Goal: Task Accomplishment & Management: Use online tool/utility

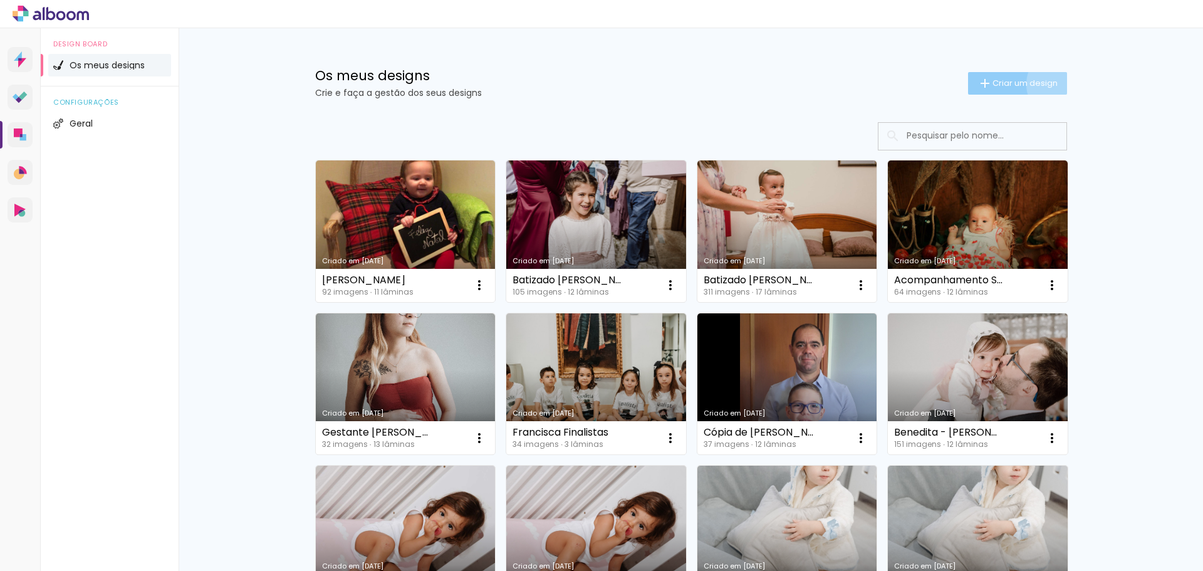
click at [1054, 84] on paper-button "Criar um design" at bounding box center [1017, 83] width 99 height 23
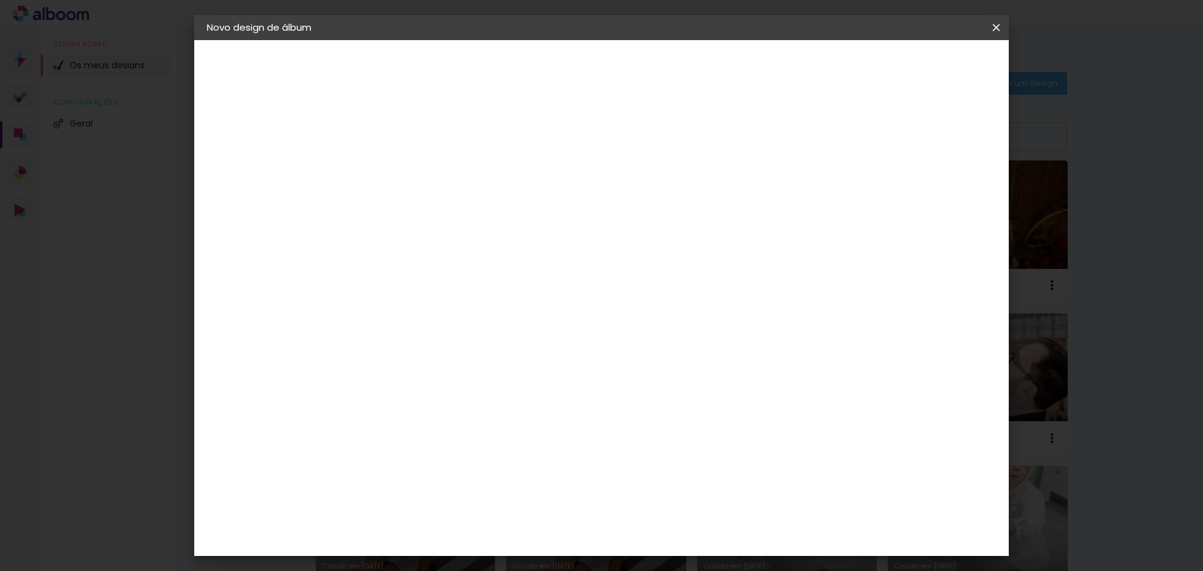
click at [412, 163] on input at bounding box center [412, 167] width 0 height 19
type input "[PERSON_NAME] Comunhão"
type paper-input "[PERSON_NAME] Comunhão"
click at [412, 167] on input "[PERSON_NAME] Comunhão" at bounding box center [412, 167] width 0 height 19
click at [412, 168] on input "[PERSON_NAME] Comunhão" at bounding box center [412, 167] width 0 height 19
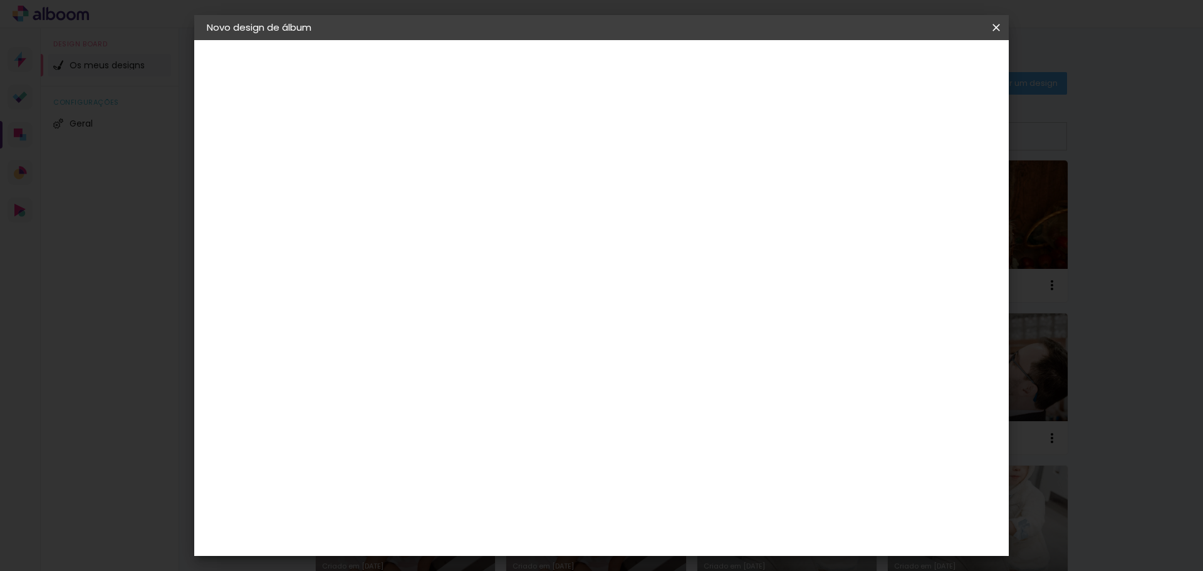
type input "[PERSON_NAME]"
type paper-input "[PERSON_NAME]"
click at [0, 0] on slot "Avançar" at bounding box center [0, 0] width 0 height 0
click at [485, 292] on paper-item "DreambooksPro" at bounding box center [431, 283] width 110 height 28
click at [595, 195] on paper-item "Tamanho Livre" at bounding box center [547, 193] width 95 height 33
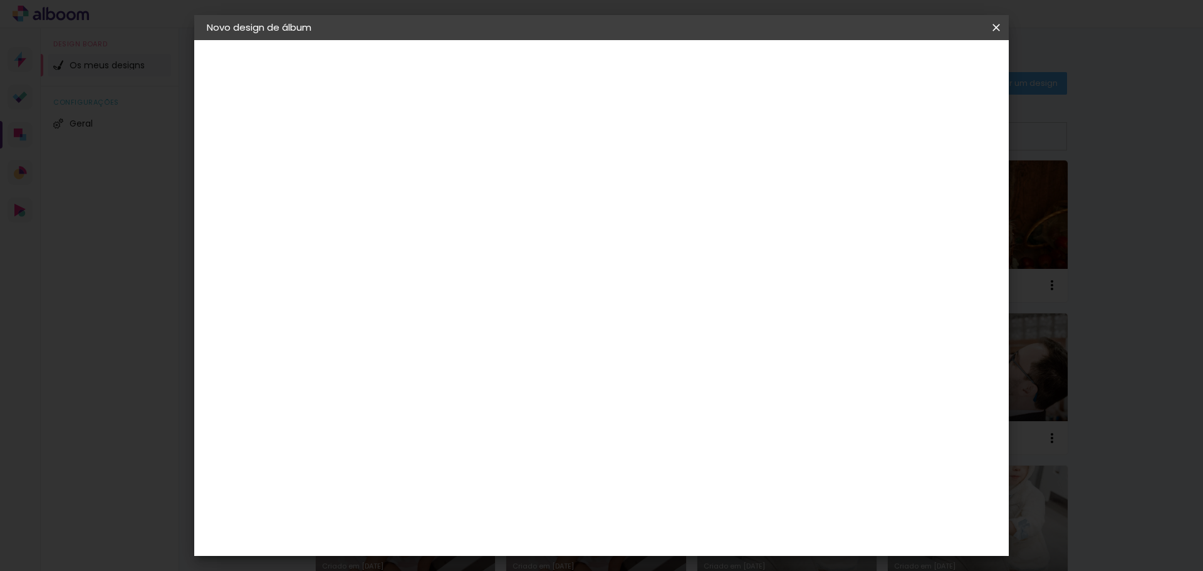
click at [595, 195] on paper-item "Tamanho Livre" at bounding box center [547, 193] width 95 height 33
click at [595, 267] on paper-item "Sugerir um laboratório" at bounding box center [547, 266] width 95 height 33
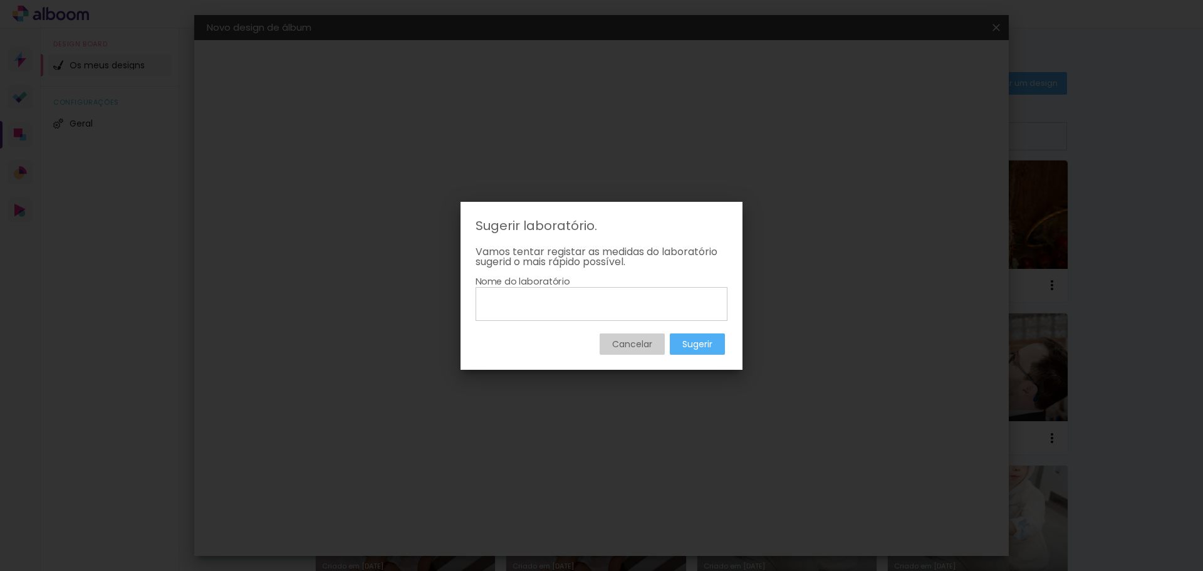
click at [0, 0] on slot "Cancelar" at bounding box center [0, 0] width 0 height 0
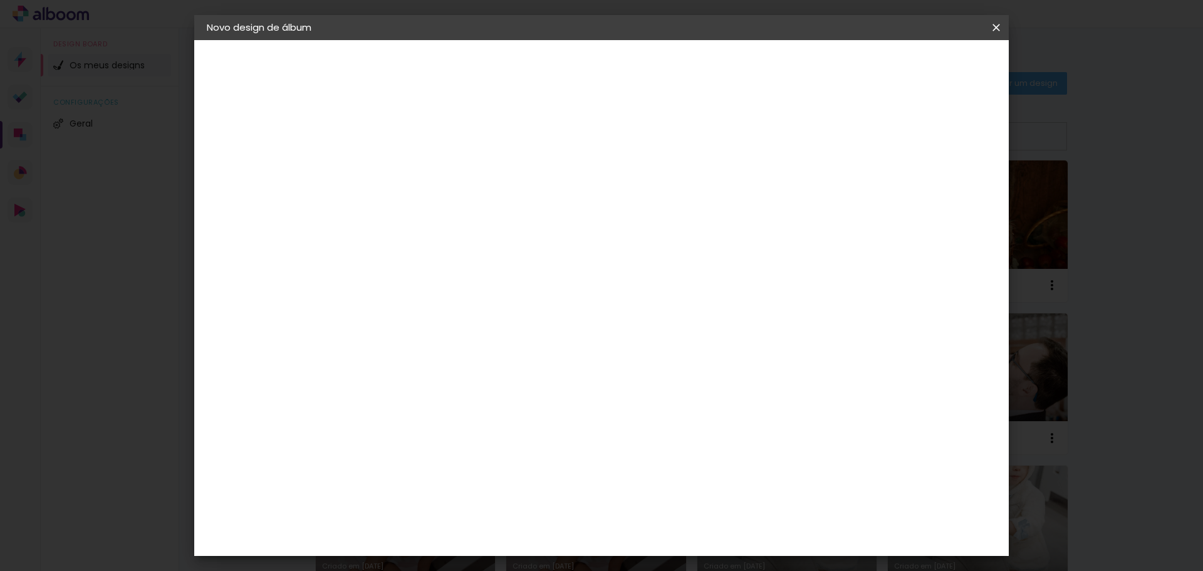
click at [595, 198] on paper-item "Tamanho Livre" at bounding box center [547, 193] width 95 height 33
drag, startPoint x: 785, startPoint y: 181, endPoint x: 708, endPoint y: 183, distance: 76.4
click at [595, 181] on paper-item "Tamanho Livre" at bounding box center [547, 193] width 95 height 33
click at [520, 189] on iron-icon at bounding box center [514, 192] width 14 height 15
click at [520, 194] on iron-icon at bounding box center [514, 192] width 14 height 15
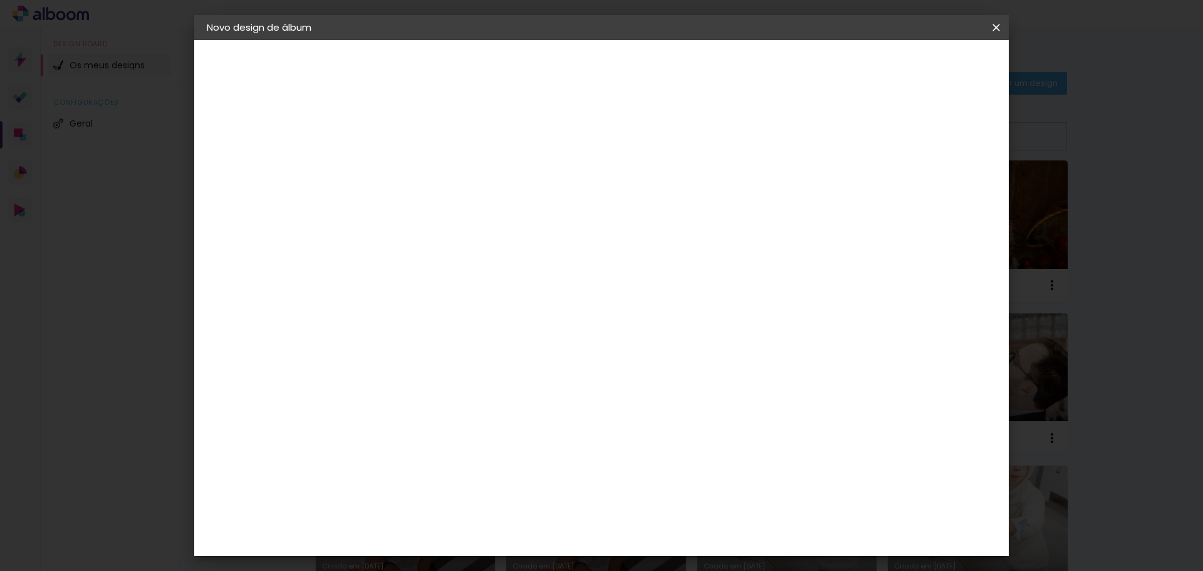
click at [471, 199] on input "[GEOGRAPHIC_DATA]" at bounding box center [425, 200] width 91 height 16
click at [471, 200] on input "[GEOGRAPHIC_DATA]" at bounding box center [425, 200] width 91 height 16
click at [0, 0] on slot "Avançar" at bounding box center [0, 0] width 0 height 0
click at [557, 200] on span "30" at bounding box center [547, 196] width 21 height 19
drag, startPoint x: 549, startPoint y: 199, endPoint x: 533, endPoint y: 204, distance: 17.0
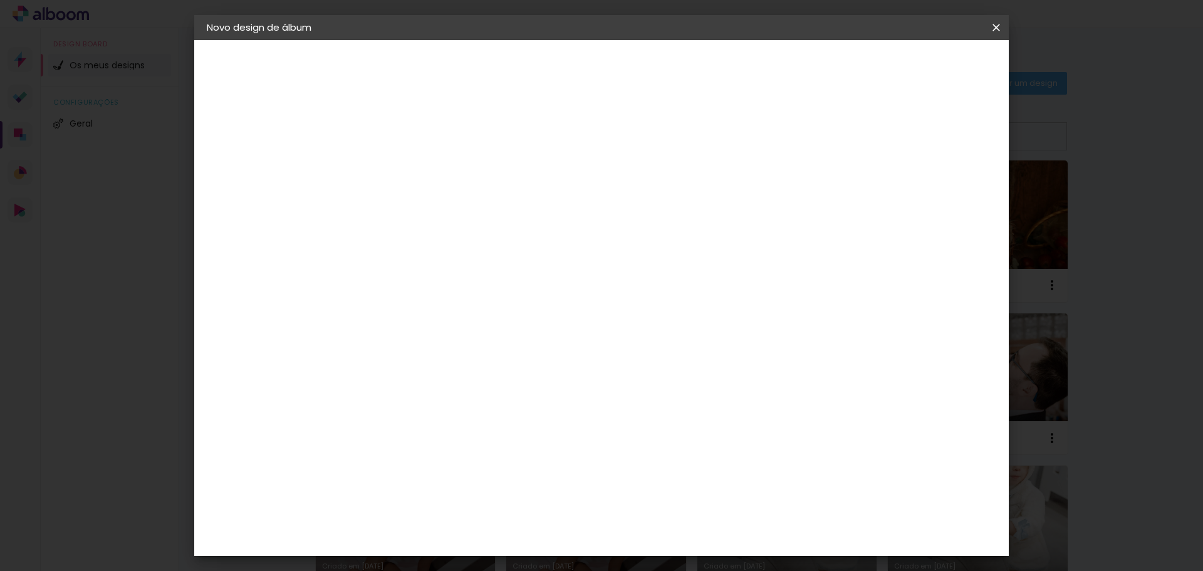
click at [533, 204] on div "30 cm" at bounding box center [555, 195] width 246 height 31
click at [530, 196] on div "30 cm" at bounding box center [555, 195] width 246 height 31
click at [539, 197] on span "30" at bounding box center [547, 196] width 21 height 19
click at [541, 197] on span "30" at bounding box center [547, 196] width 21 height 19
click at [544, 198] on span "30" at bounding box center [547, 196] width 21 height 19
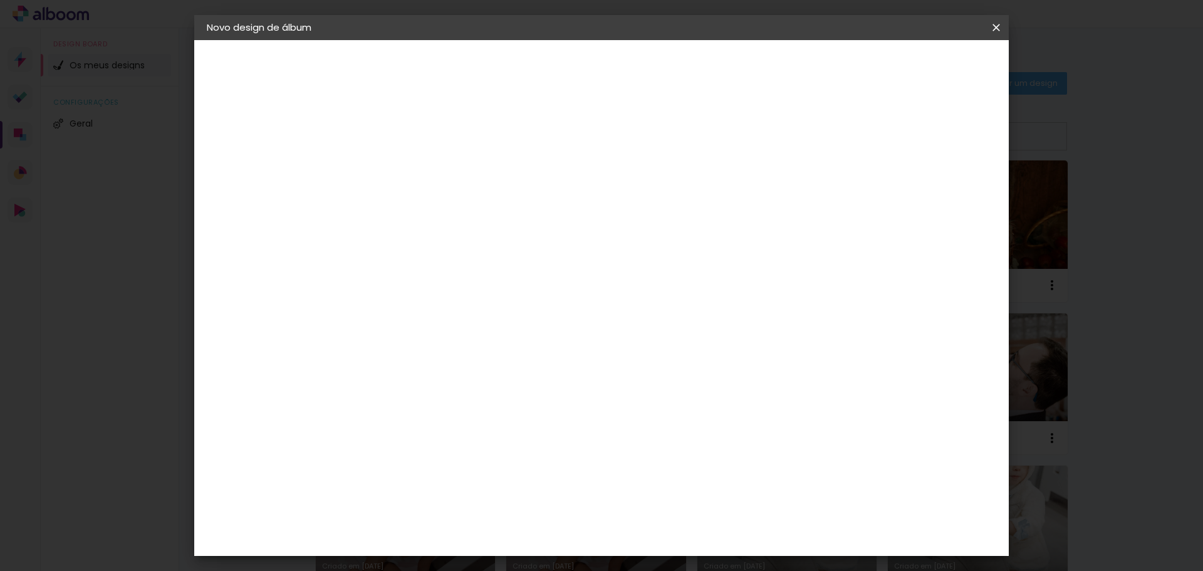
click at [551, 197] on span "30" at bounding box center [547, 196] width 21 height 19
click at [261, 127] on div "2. Especificações" at bounding box center [275, 128] width 137 height 15
click at [0, 0] on slot "Voltar" at bounding box center [0, 0] width 0 height 0
click at [595, 220] on div at bounding box center [547, 220] width 95 height 16
click at [595, 196] on paper-item "Tamanho Livre" at bounding box center [547, 193] width 95 height 33
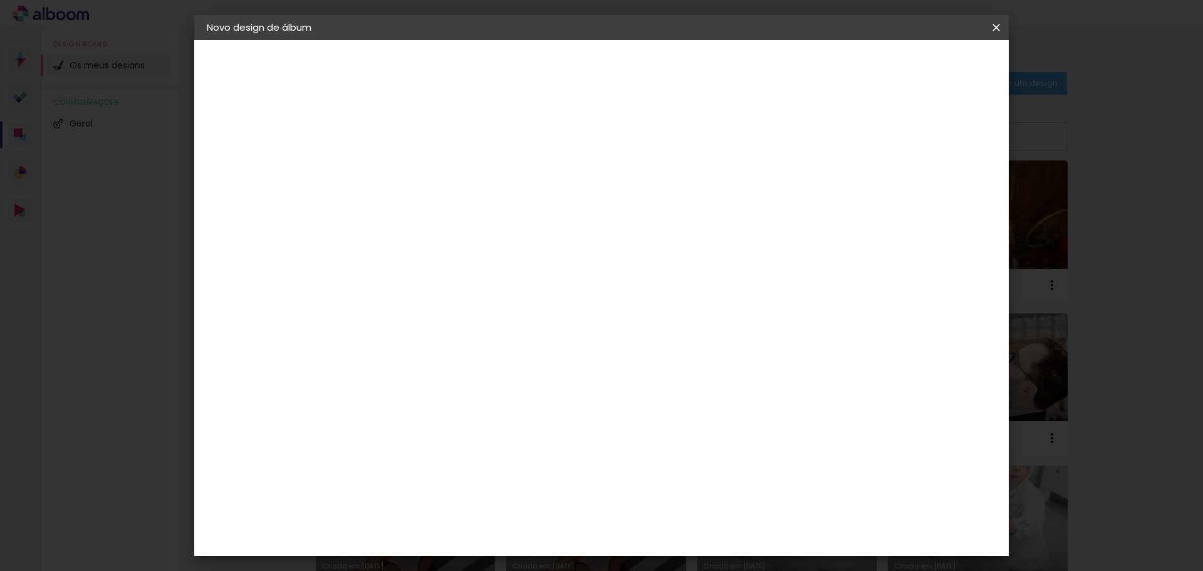
click at [595, 317] on album-spec-supplier-section at bounding box center [485, 234] width 219 height 224
click at [584, 260] on div "Sugerir um laboratório" at bounding box center [556, 266] width 56 height 20
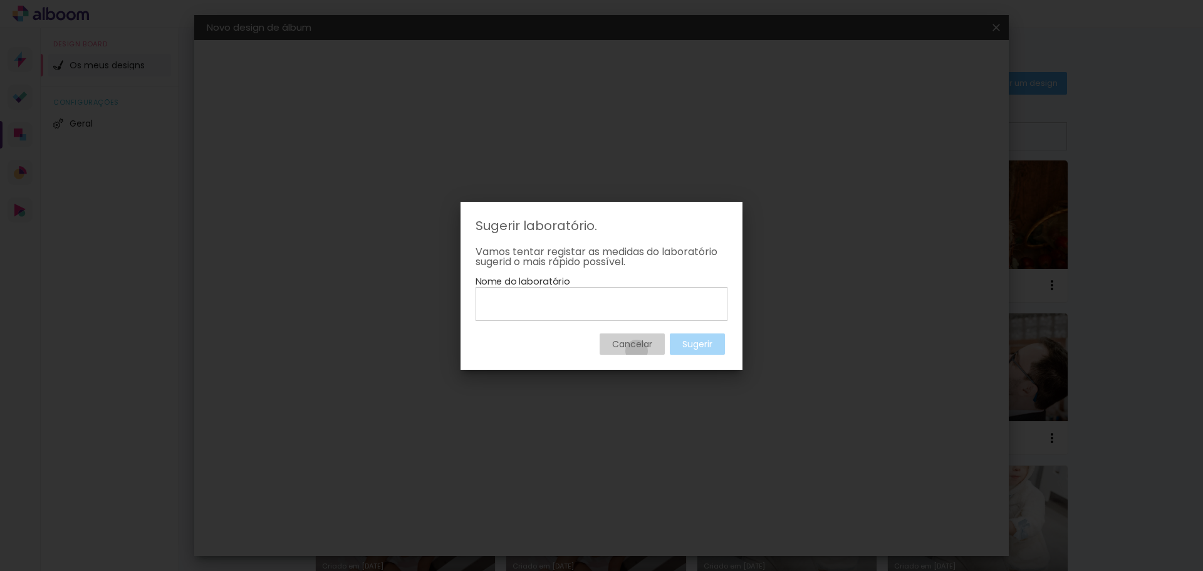
click at [635, 351] on paper-button "Cancelar" at bounding box center [631, 343] width 65 height 21
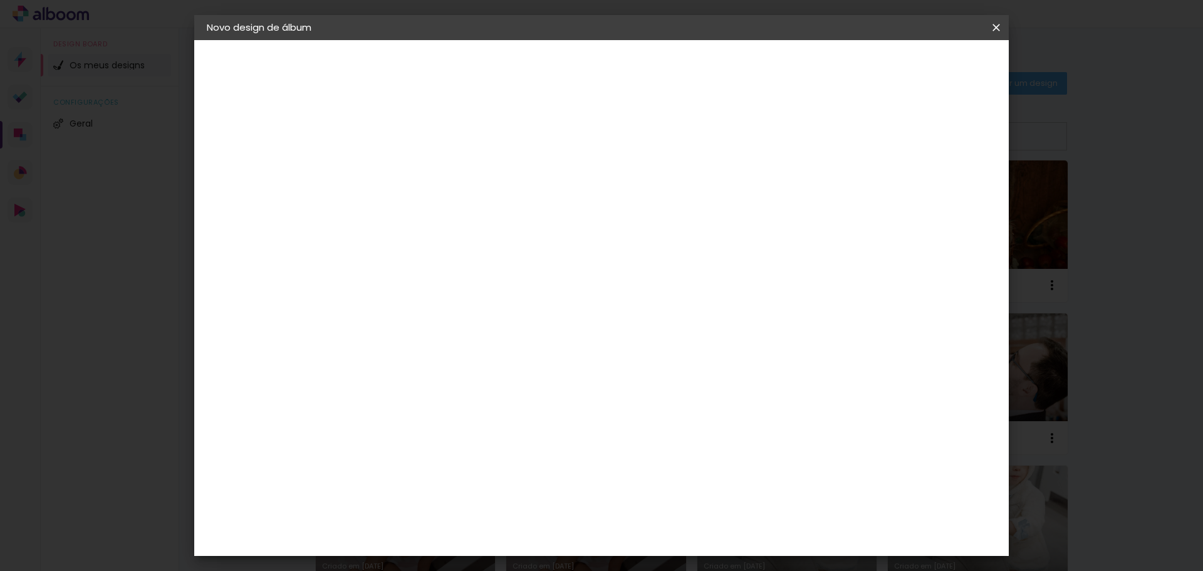
click at [443, 282] on div "DreambooksPro" at bounding box center [443, 283] width 81 height 10
click at [485, 281] on div "DreambooksPro" at bounding box center [443, 283] width 81 height 10
click at [595, 76] on paper-button "Avançar" at bounding box center [564, 66] width 61 height 21
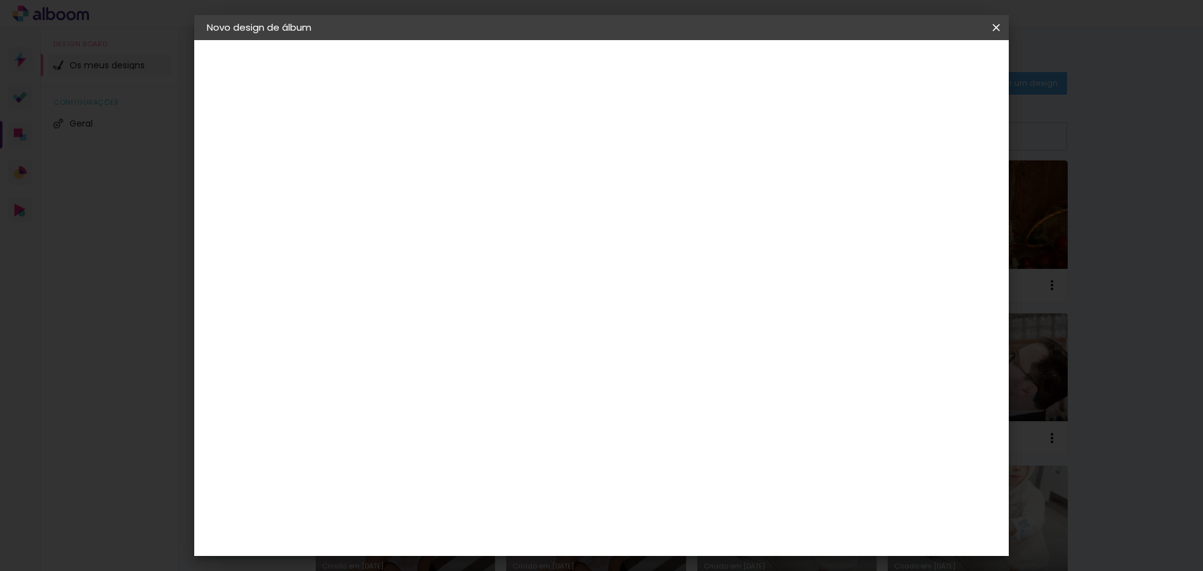
click at [460, 209] on input "text" at bounding box center [436, 218] width 49 height 19
click at [630, 204] on paper-item "Álbum" at bounding box center [682, 207] width 251 height 25
type input "Álbum"
click at [542, 318] on span "20 × 20 cm" at bounding box center [519, 331] width 46 height 26
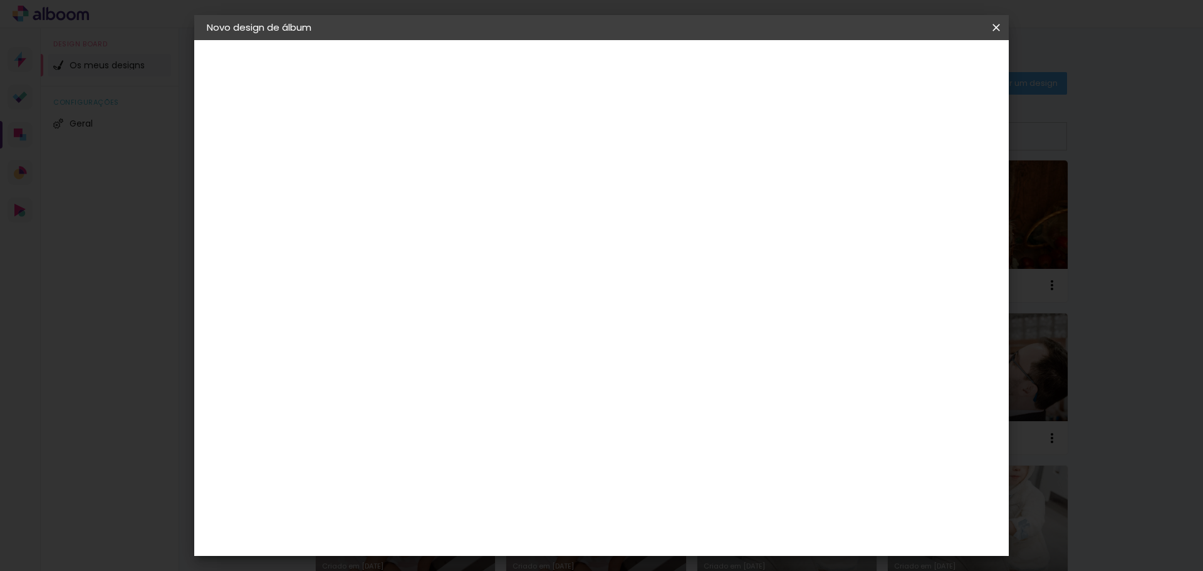
click at [0, 0] on slot "Avançar" at bounding box center [0, 0] width 0 height 0
type input "1"
type paper-input "1"
click at [422, 140] on input "1" at bounding box center [401, 135] width 43 height 16
drag, startPoint x: 390, startPoint y: 134, endPoint x: 368, endPoint y: 141, distance: 22.4
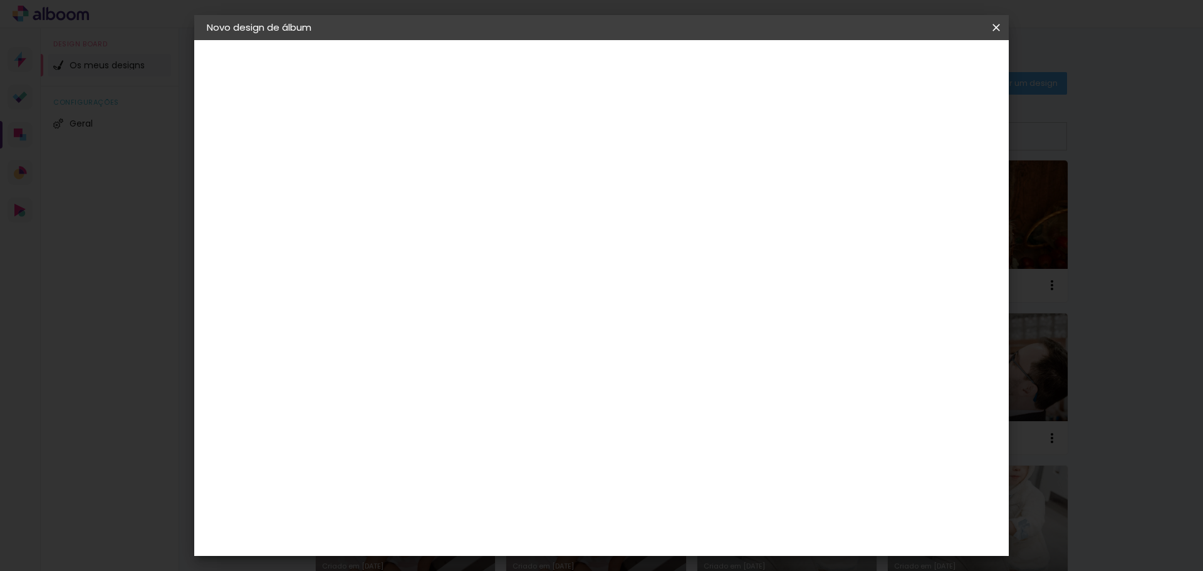
click at [368, 141] on div "mm Mostrar margem 20 cm Largura da página 20 cm Altura 40 cm Largura da folha (…" at bounding box center [653, 93] width 592 height 106
type input "0"
type input "5"
type input "0"
type paper-input "0"
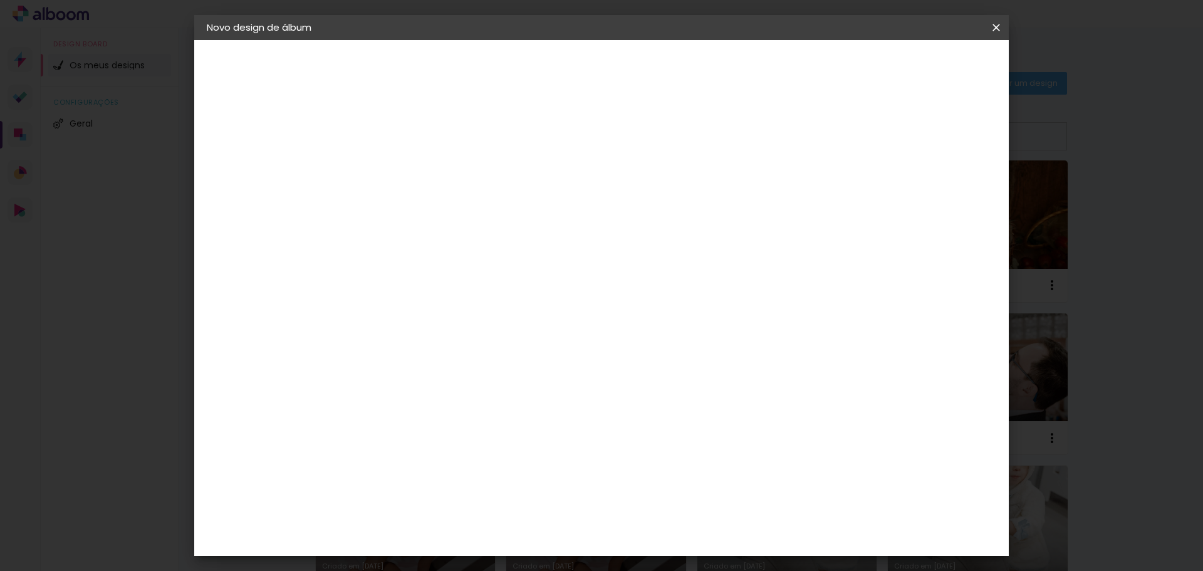
click at [416, 138] on input "0" at bounding box center [401, 135] width 43 height 16
click at [423, 124] on paper-input-container "Espaço entre fotos 0 mm" at bounding box center [412, 136] width 72 height 28
type input "1"
type paper-input "1"
click at [418, 133] on input "1" at bounding box center [401, 135] width 43 height 16
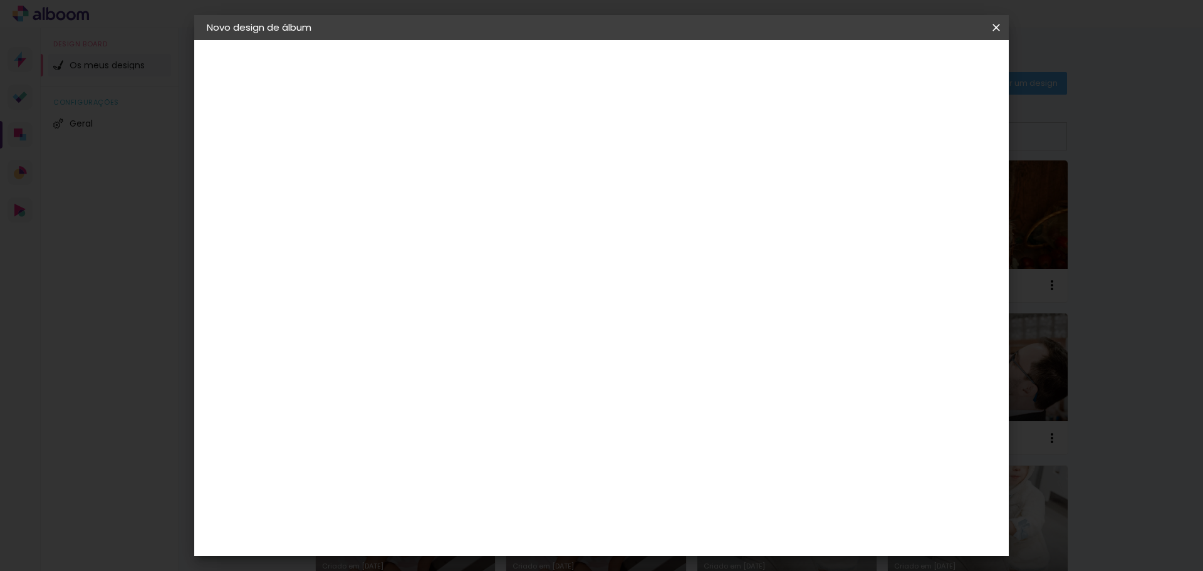
click at [918, 70] on span "Iniciar design" at bounding box center [889, 66] width 57 height 9
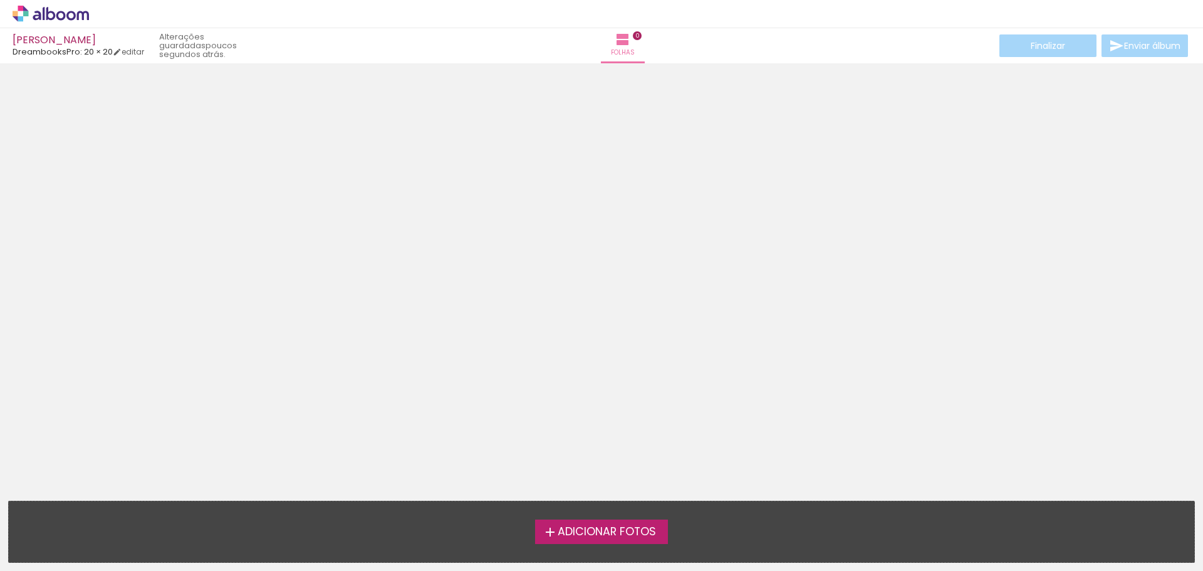
click at [612, 545] on div "Adicionar Fotos Solte as suas fotos aqui..." at bounding box center [601, 531] width 1185 height 61
click at [616, 536] on span "Adicionar Fotos" at bounding box center [606, 531] width 98 height 11
click at [0, 0] on input "file" at bounding box center [0, 0] width 0 height 0
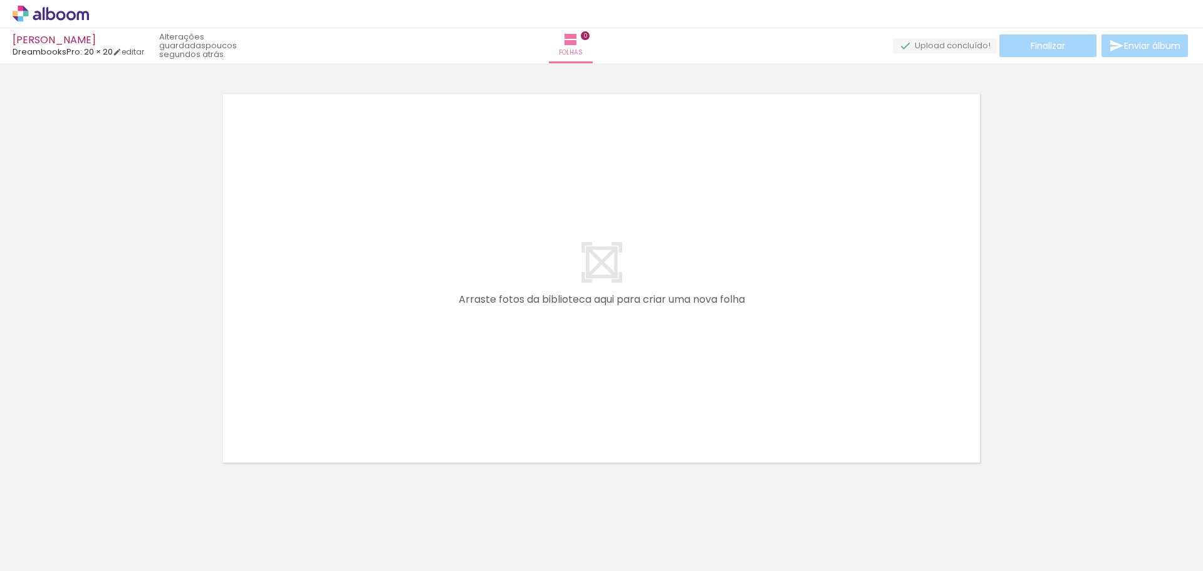
scroll to position [16, 0]
click at [35, 552] on span "Adicionar Fotos" at bounding box center [45, 554] width 38 height 14
click at [0, 0] on input "file" at bounding box center [0, 0] width 0 height 0
click at [103, 526] on iron-horizontal-list at bounding box center [90, 531] width 25 height 78
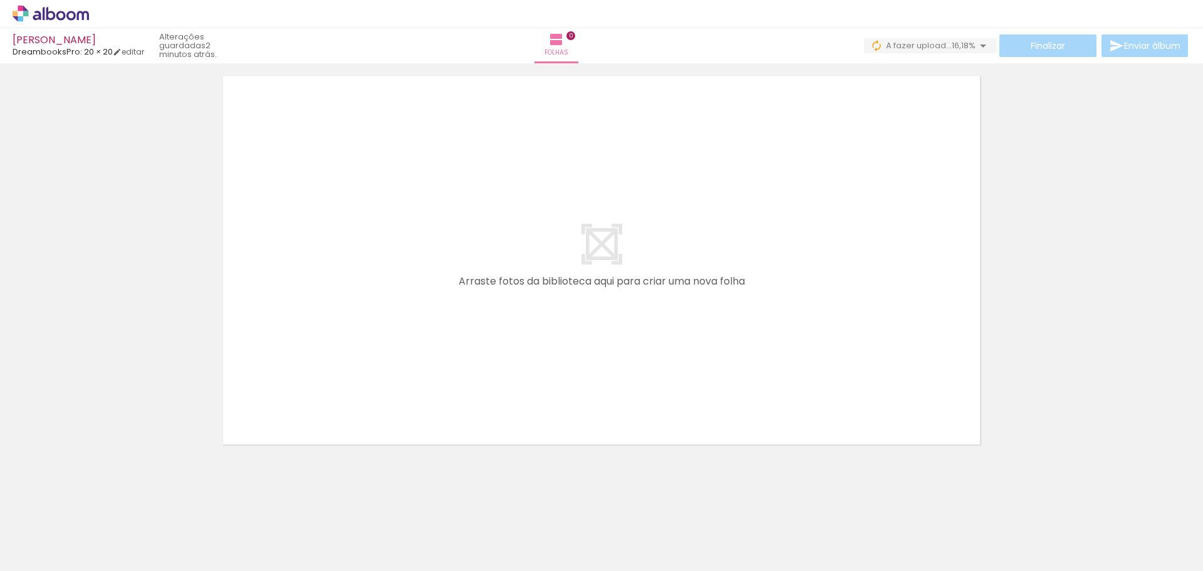
scroll to position [39, 0]
drag, startPoint x: 562, startPoint y: 545, endPoint x: 535, endPoint y: 418, distance: 129.5
click at [510, 284] on quentale-workspace at bounding box center [601, 285] width 1203 height 571
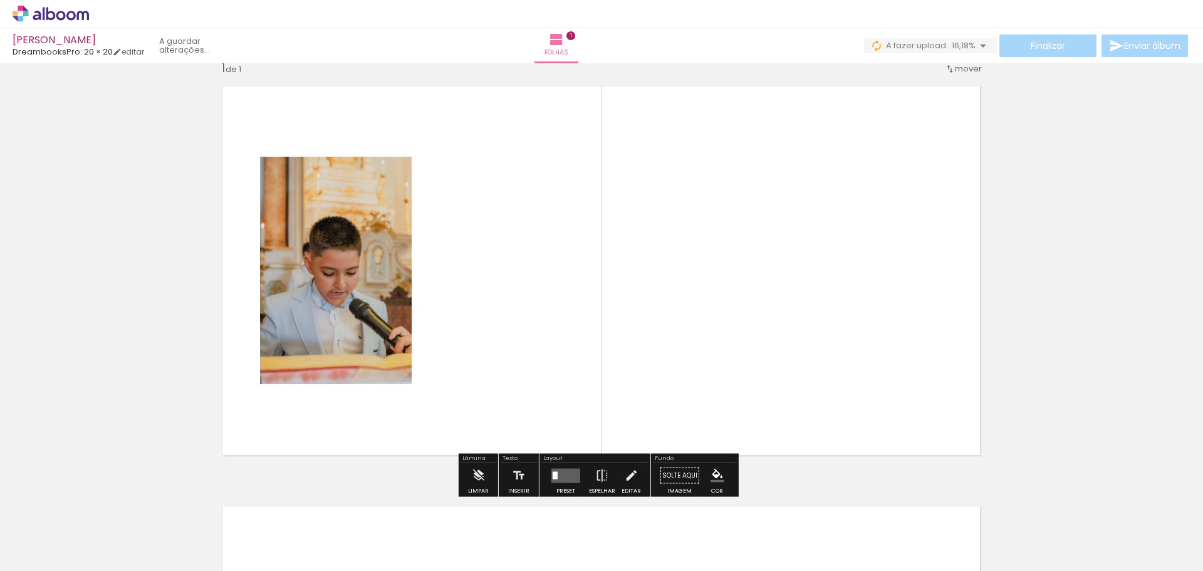
scroll to position [16, 0]
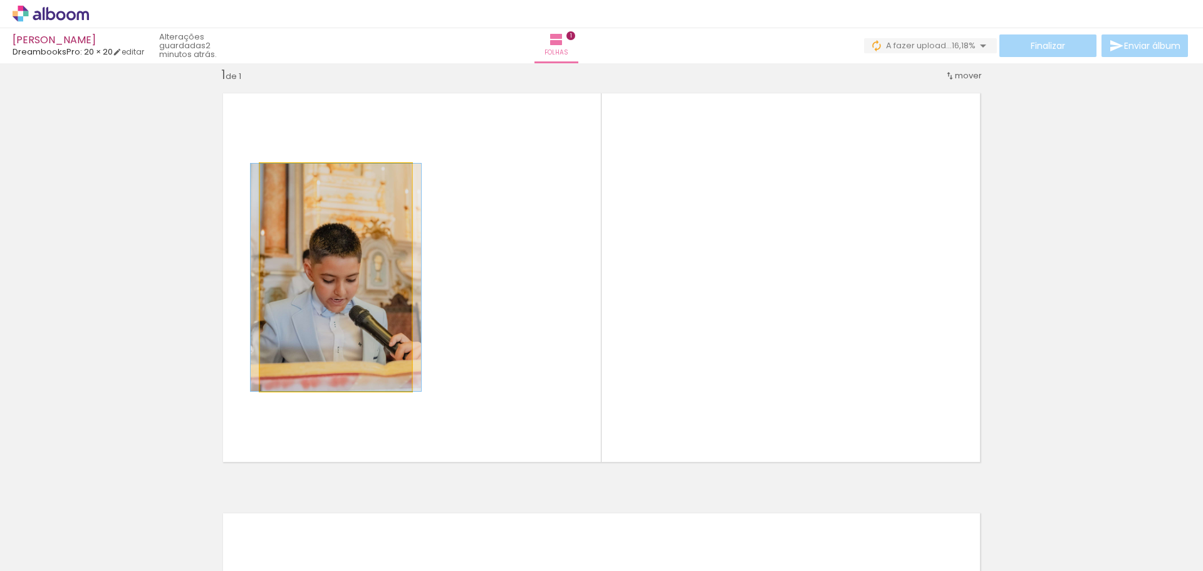
click at [370, 274] on quentale-photo at bounding box center [336, 276] width 152 height 227
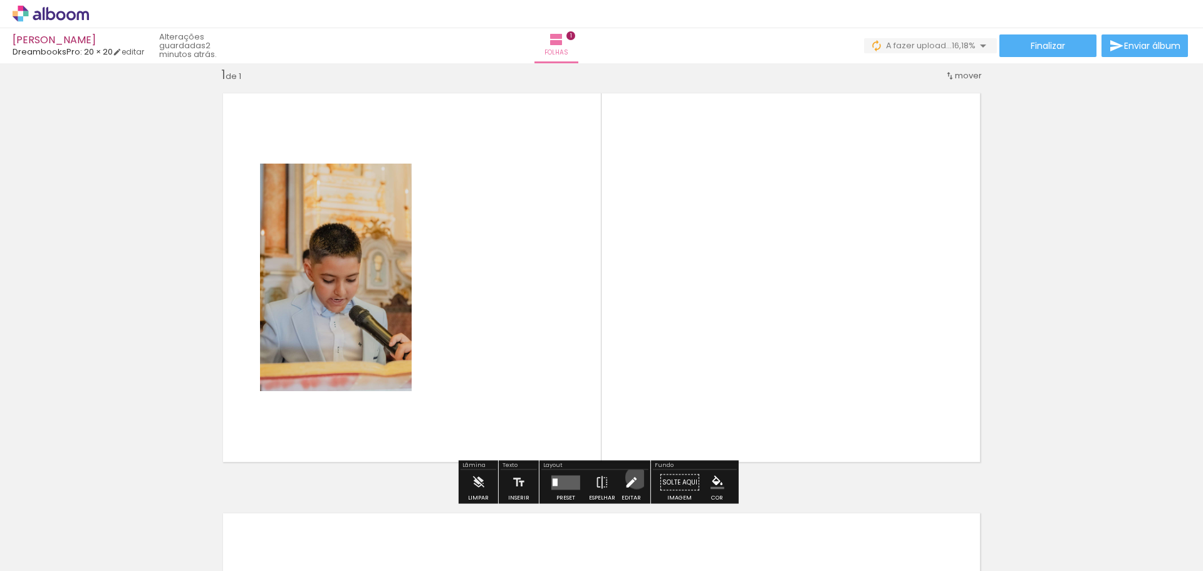
click at [633, 477] on iron-icon at bounding box center [631, 482] width 14 height 25
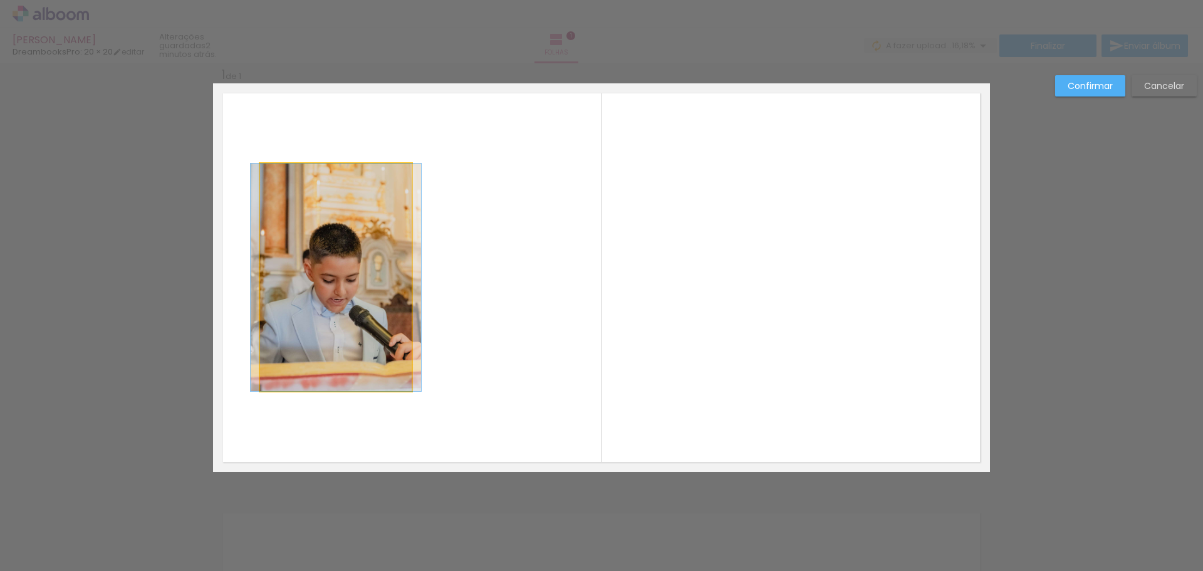
click at [351, 223] on quentale-photo at bounding box center [336, 276] width 152 height 227
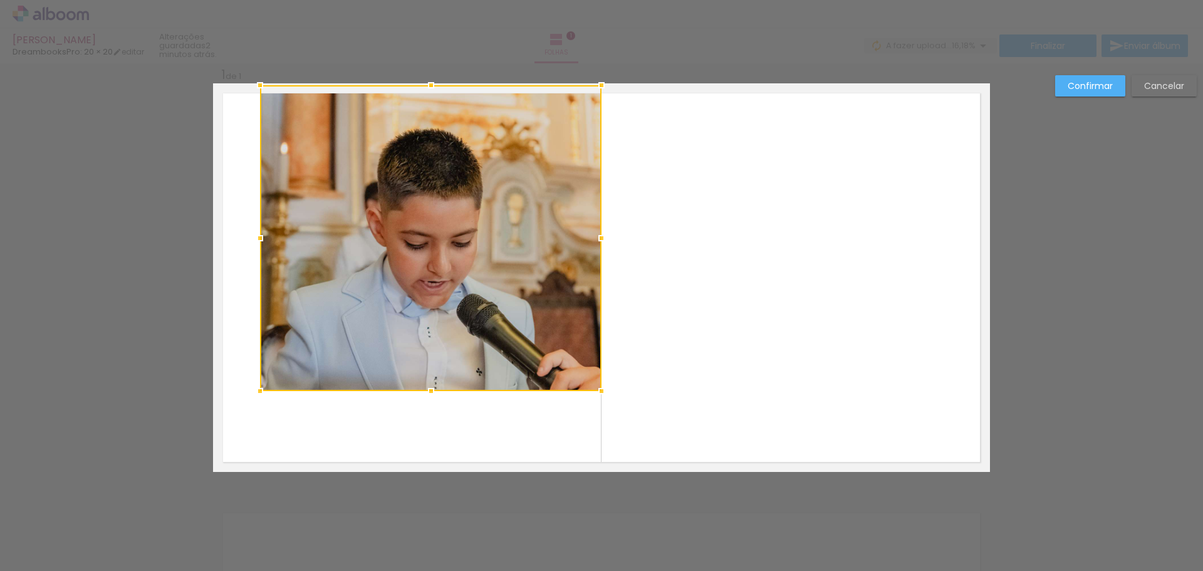
drag, startPoint x: 412, startPoint y: 162, endPoint x: 598, endPoint y: 87, distance: 200.4
click at [598, 87] on div at bounding box center [601, 85] width 25 height 25
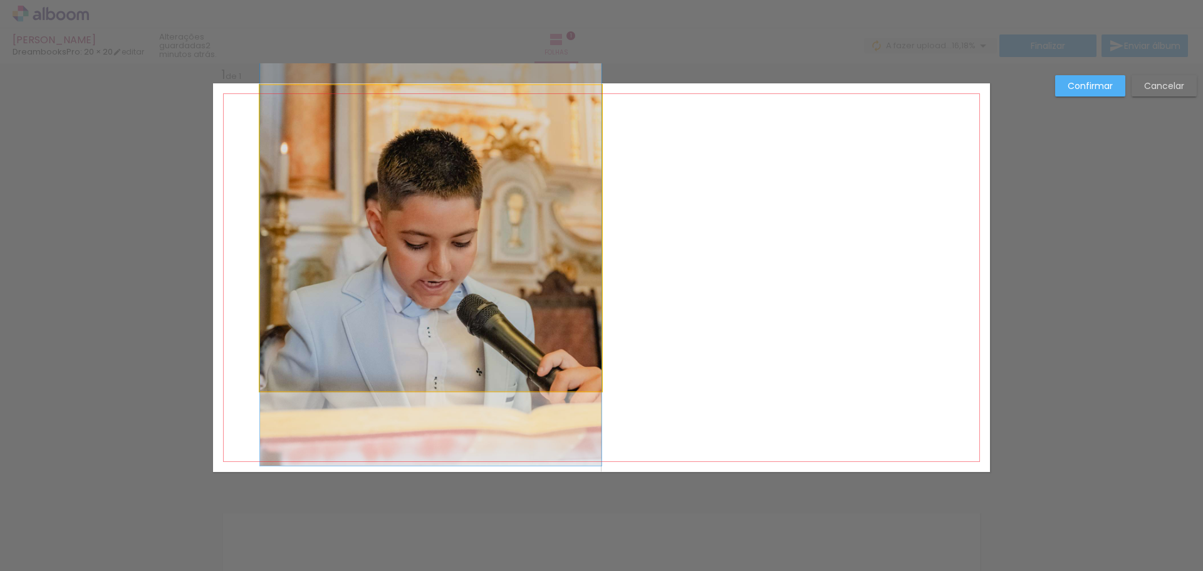
click at [266, 379] on quentale-photo at bounding box center [430, 238] width 341 height 306
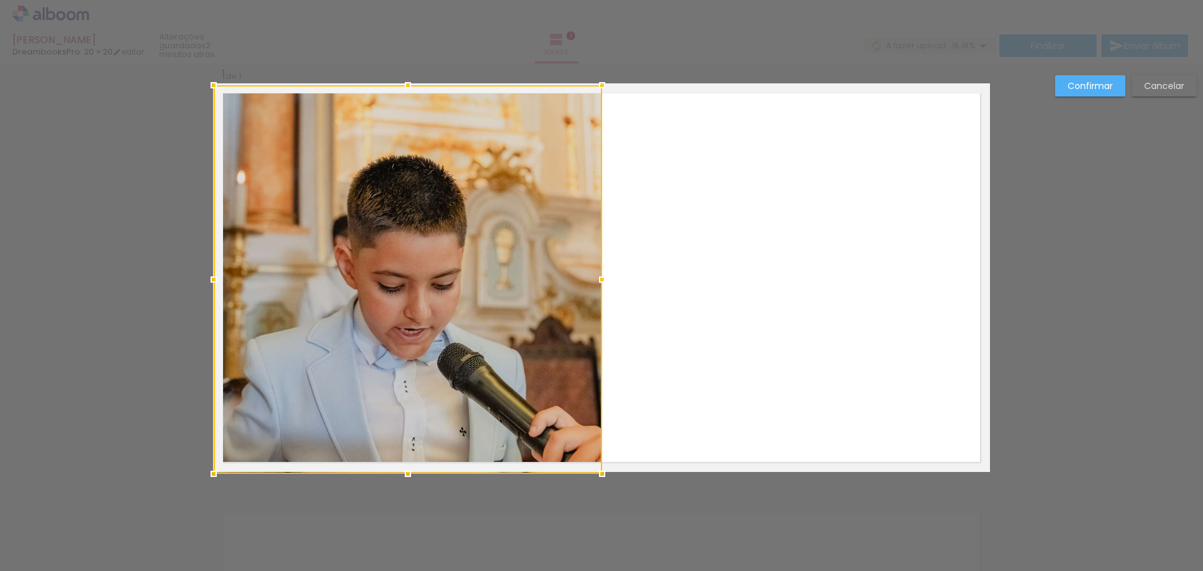
drag, startPoint x: 255, startPoint y: 393, endPoint x: 203, endPoint y: 474, distance: 96.6
click at [203, 474] on div at bounding box center [213, 473] width 25 height 25
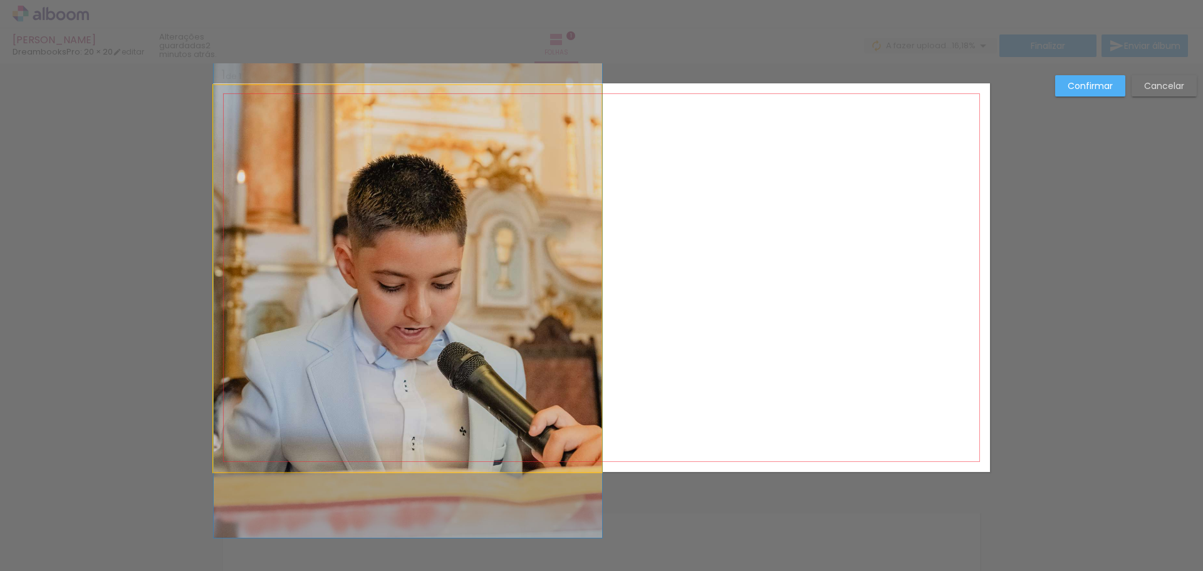
click at [463, 258] on quentale-photo at bounding box center [408, 278] width 388 height 386
click at [463, 258] on div at bounding box center [408, 279] width 388 height 388
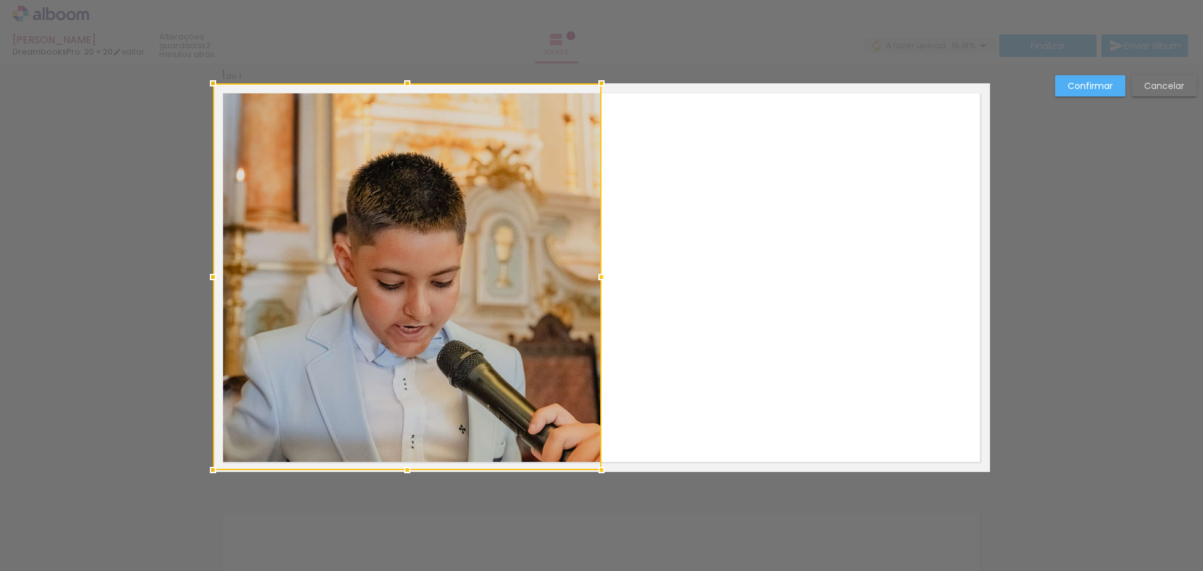
drag, startPoint x: 455, startPoint y: 282, endPoint x: 428, endPoint y: 242, distance: 47.4
click at [428, 242] on div at bounding box center [407, 276] width 388 height 386
click at [428, 244] on div at bounding box center [407, 276] width 388 height 386
click at [695, 339] on quentale-layouter at bounding box center [601, 277] width 777 height 388
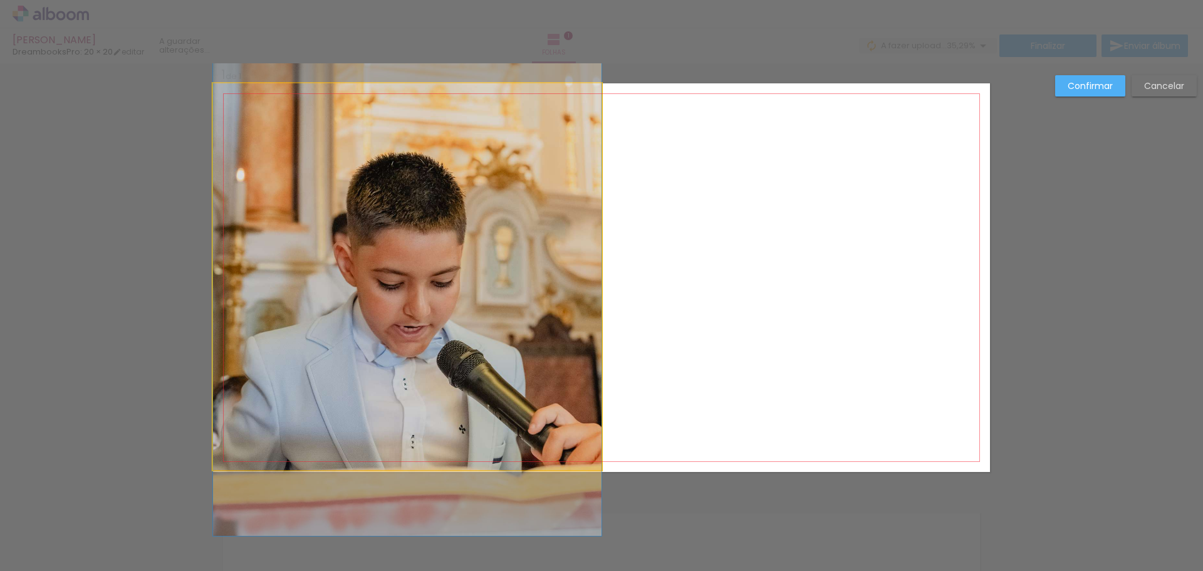
click at [495, 344] on quentale-photo at bounding box center [407, 276] width 388 height 386
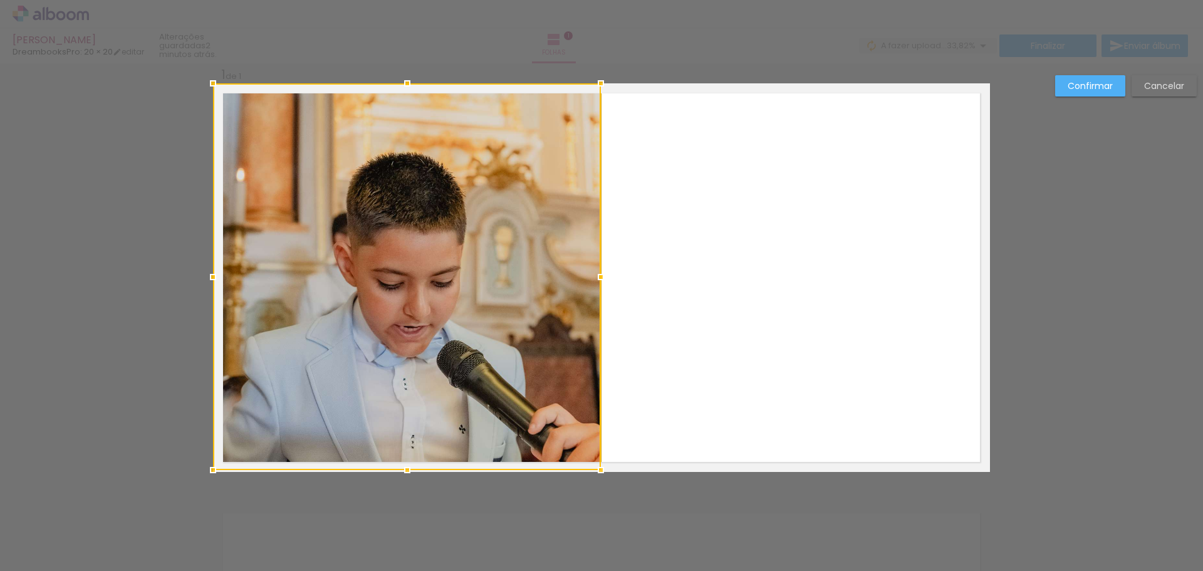
click at [658, 313] on quentale-layouter at bounding box center [601, 277] width 777 height 388
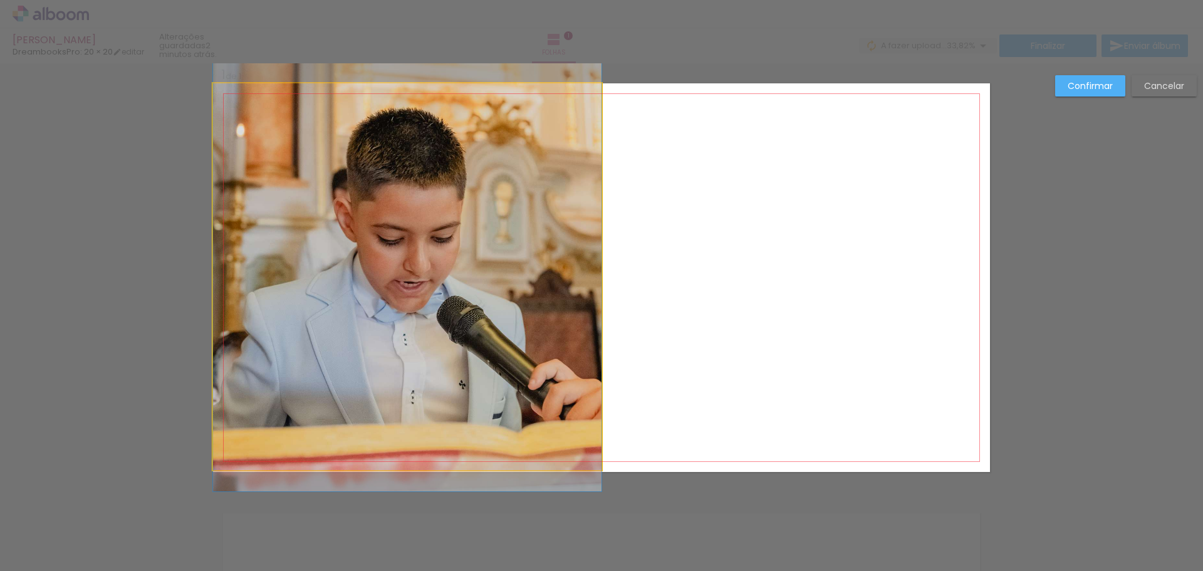
drag, startPoint x: 424, startPoint y: 338, endPoint x: 420, endPoint y: 293, distance: 44.7
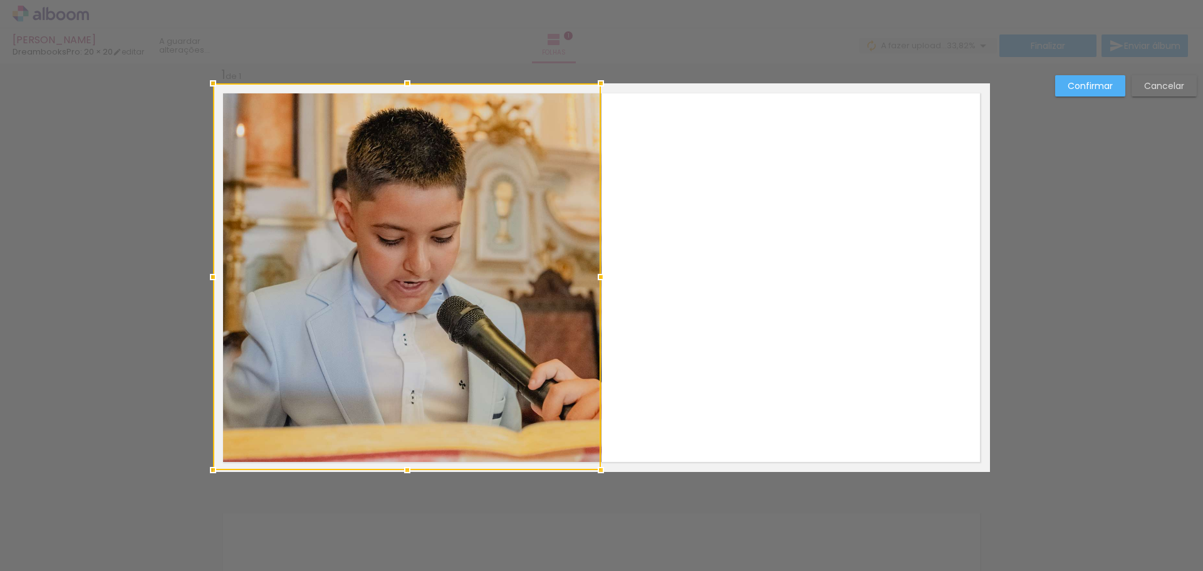
click at [679, 271] on quentale-layouter at bounding box center [601, 277] width 777 height 388
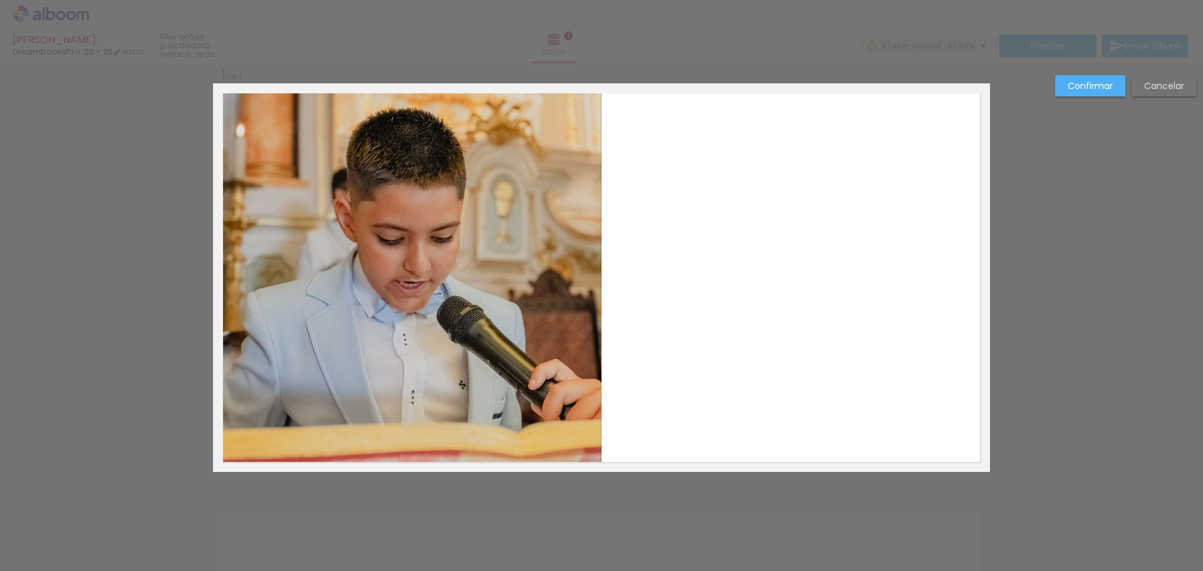
click at [404, 537] on div "Confirmar Cancelar" at bounding box center [601, 481] width 1203 height 869
click at [1120, 90] on paper-button "Confirmar" at bounding box center [1090, 85] width 70 height 21
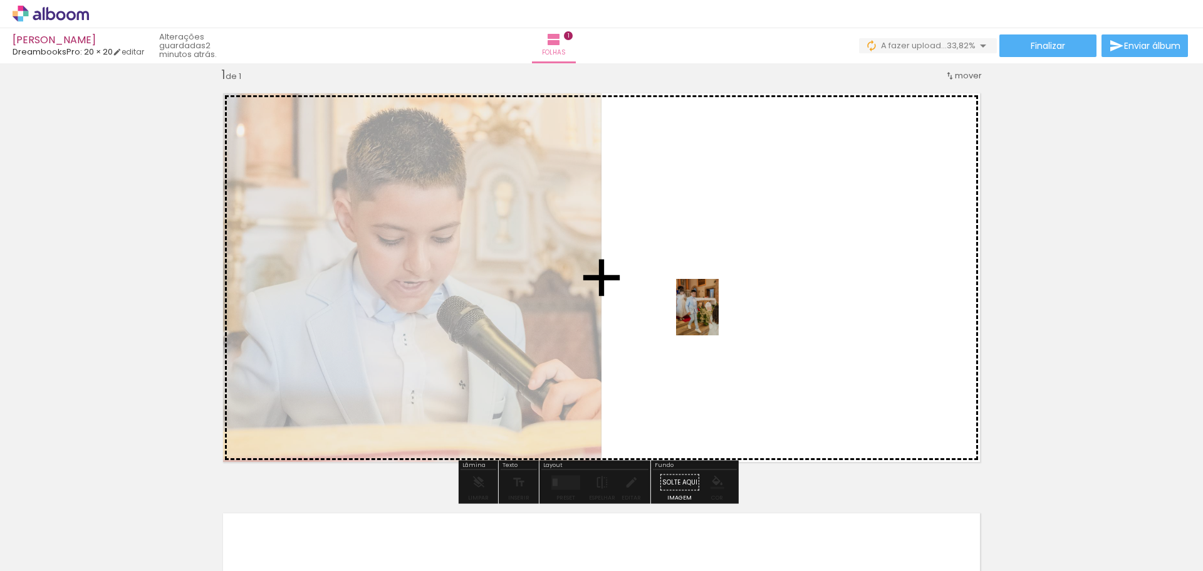
drag, startPoint x: 614, startPoint y: 546, endPoint x: 713, endPoint y: 316, distance: 250.3
click at [713, 316] on quentale-workspace at bounding box center [601, 285] width 1203 height 571
